Goal: Information Seeking & Learning: Learn about a topic

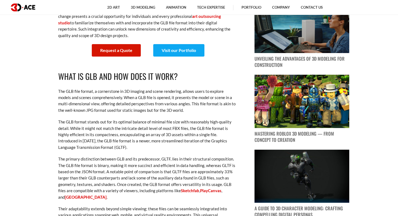
scroll to position [333, 0]
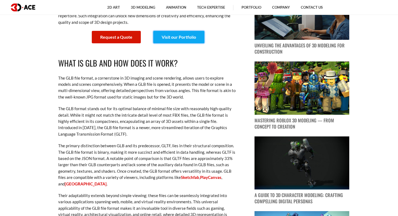
click at [181, 38] on link "Visit our Portfolio" at bounding box center [178, 37] width 51 height 12
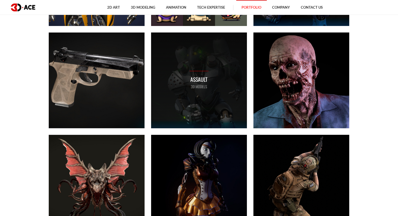
scroll to position [382, 0]
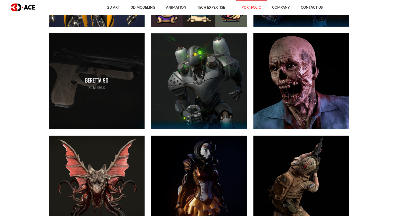
click at [97, 85] on p "3D MODELS" at bounding box center [96, 87] width 23 height 6
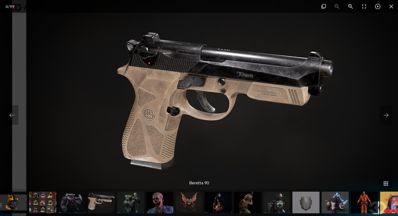
drag, startPoint x: 170, startPoint y: 103, endPoint x: 188, endPoint y: 124, distance: 27.6
click at [188, 124] on img at bounding box center [218, 108] width 384 height 216
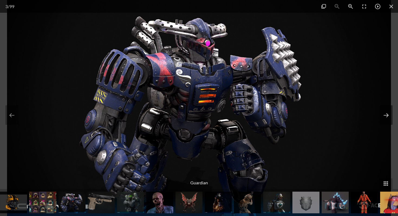
click at [386, 113] on button at bounding box center [385, 114] width 13 height 19
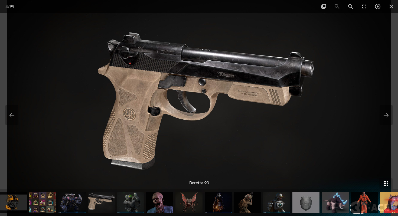
click at [387, 186] on span at bounding box center [386, 183] width 14 height 11
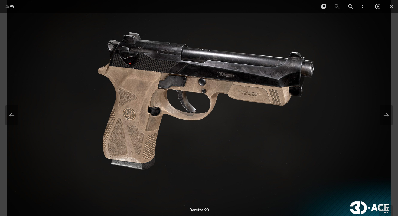
click at [196, 207] on div "Beretta 90" at bounding box center [199, 210] width 398 height 12
drag, startPoint x: 186, startPoint y: 88, endPoint x: 187, endPoint y: 128, distance: 40.0
click at [187, 128] on img at bounding box center [199, 108] width 384 height 216
click at [196, 95] on img at bounding box center [199, 108] width 384 height 216
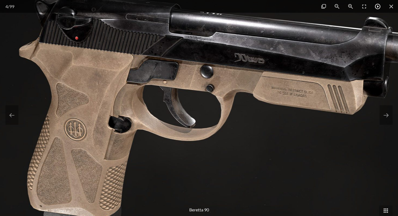
click at [378, 2] on span at bounding box center [378, 6] width 14 height 13
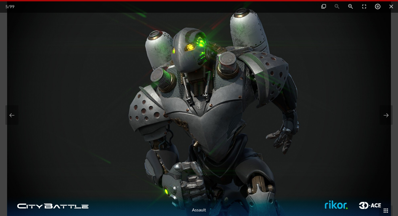
click at [376, 5] on span at bounding box center [378, 6] width 14 height 13
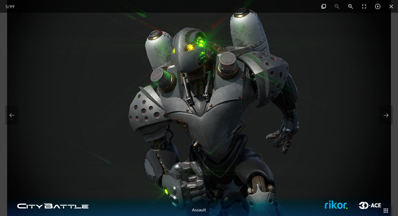
click at [322, 6] on span at bounding box center [324, 6] width 14 height 13
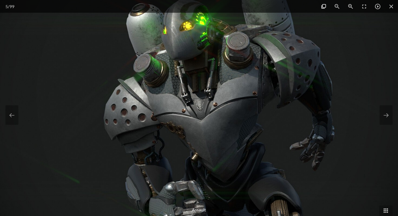
click at [322, 6] on span at bounding box center [324, 6] width 14 height 13
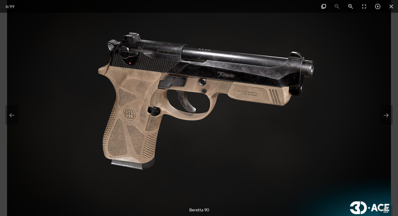
click at [323, 8] on span at bounding box center [324, 6] width 14 height 13
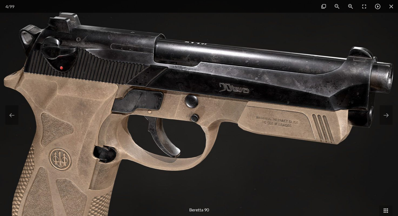
drag, startPoint x: 272, startPoint y: 67, endPoint x: 259, endPoint y: 107, distance: 42.1
click at [259, 107] on img at bounding box center [185, 148] width 692 height 390
click at [324, 8] on span at bounding box center [324, 6] width 14 height 13
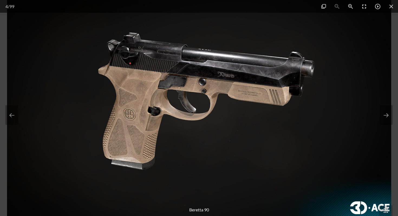
click at [367, 7] on span at bounding box center [364, 6] width 14 height 13
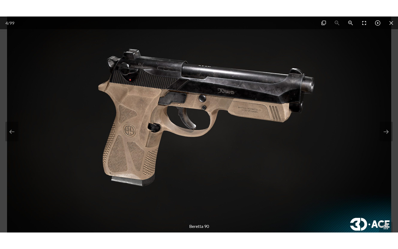
scroll to position [415, 0]
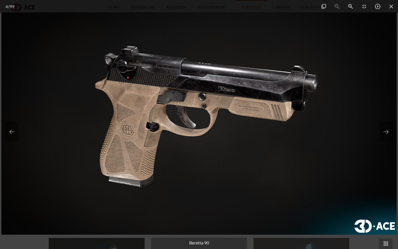
drag, startPoint x: 234, startPoint y: 177, endPoint x: 253, endPoint y: 178, distance: 18.4
click at [253, 178] on img at bounding box center [198, 123] width 395 height 222
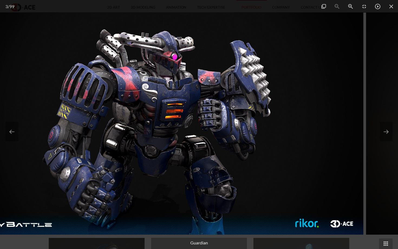
drag, startPoint x: 225, startPoint y: 115, endPoint x: 123, endPoint y: 108, distance: 101.5
click at [123, 108] on img at bounding box center [165, 123] width 395 height 222
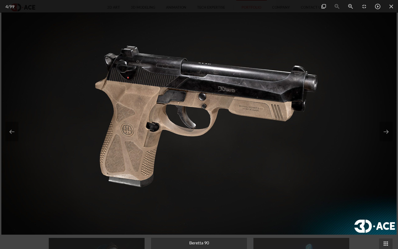
drag, startPoint x: 143, startPoint y: 96, endPoint x: 143, endPoint y: 150, distance: 53.6
click at [143, 150] on img at bounding box center [198, 123] width 395 height 222
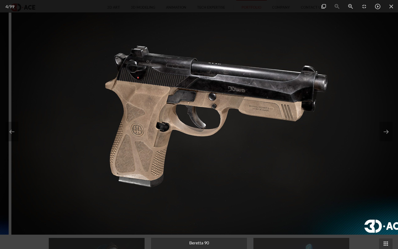
drag, startPoint x: 148, startPoint y: 119, endPoint x: 155, endPoint y: 172, distance: 53.6
click at [155, 172] on img at bounding box center [208, 123] width 395 height 222
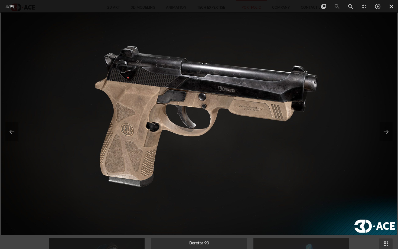
click at [390, 7] on span at bounding box center [391, 6] width 14 height 13
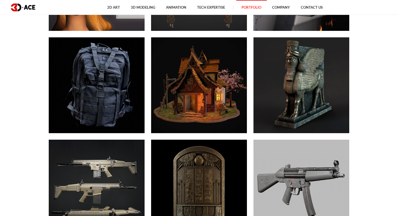
scroll to position [1094, 0]
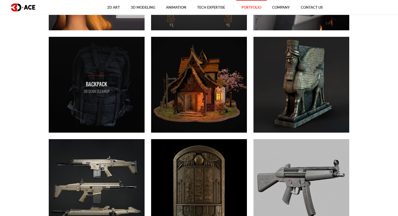
click at [89, 91] on p "3D Scan Cleanup" at bounding box center [97, 91] width 26 height 6
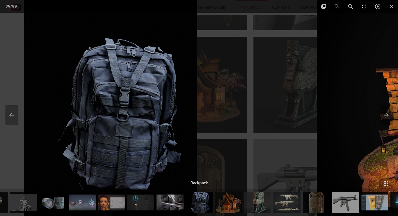
drag, startPoint x: 172, startPoint y: 108, endPoint x: 108, endPoint y: 119, distance: 65.3
click at [106, 118] on img at bounding box center [110, 108] width 173 height 216
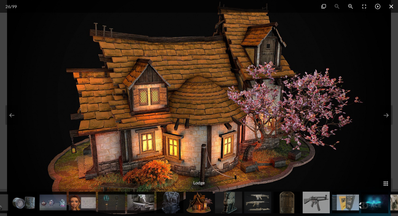
click at [388, 5] on span at bounding box center [391, 6] width 14 height 13
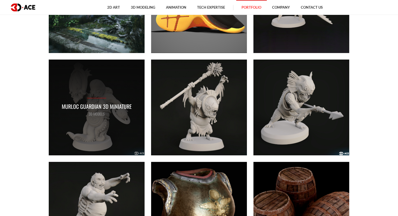
scroll to position [2377, 0]
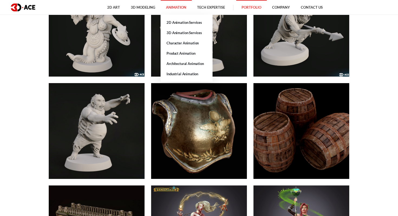
click at [162, 4] on link "Animation" at bounding box center [175, 7] width 31 height 15
click at [177, 31] on link "3D Animation Services" at bounding box center [186, 33] width 52 height 10
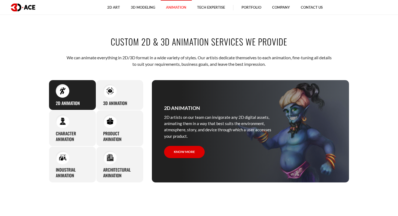
scroll to position [215, 0]
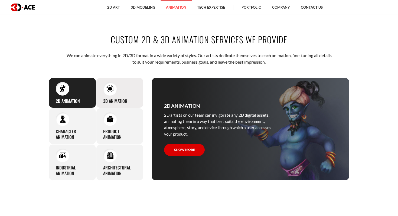
click at [119, 98] on h3 "3D Animation" at bounding box center [115, 101] width 24 height 6
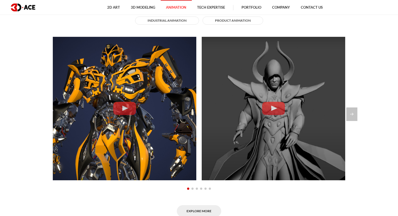
scroll to position [459, 0]
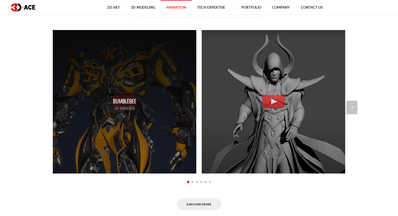
click at [144, 80] on div "Bumblebee 3D Animation" at bounding box center [124, 101] width 143 height 143
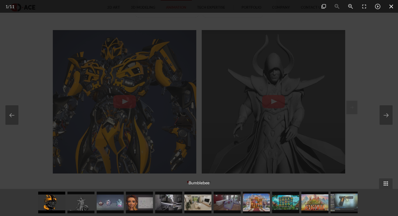
click at [388, 5] on span at bounding box center [391, 6] width 14 height 13
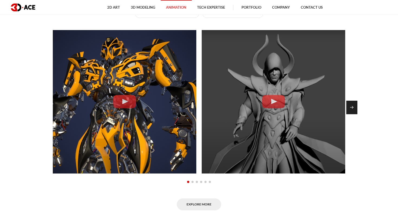
click at [356, 110] on div "Next slide" at bounding box center [351, 108] width 11 height 14
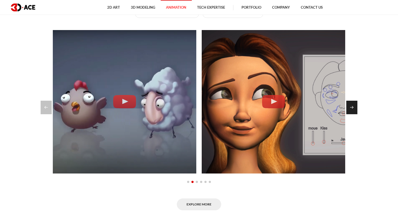
click at [356, 110] on div "Next slide" at bounding box center [351, 108] width 11 height 14
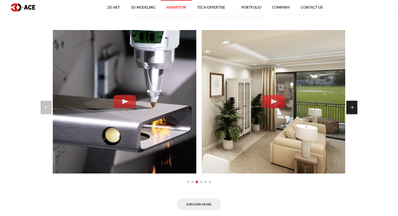
click at [356, 110] on div "Next slide" at bounding box center [351, 108] width 11 height 14
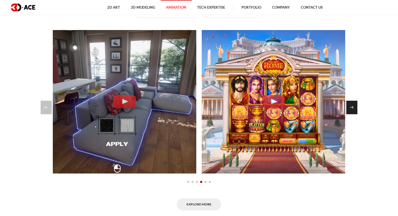
click at [356, 110] on div "Next slide" at bounding box center [351, 108] width 11 height 14
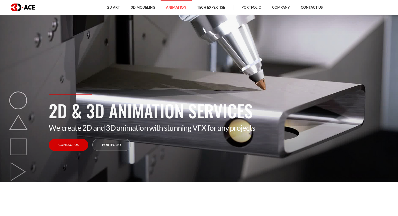
scroll to position [5, 0]
